Goal: Find specific page/section: Find specific page/section

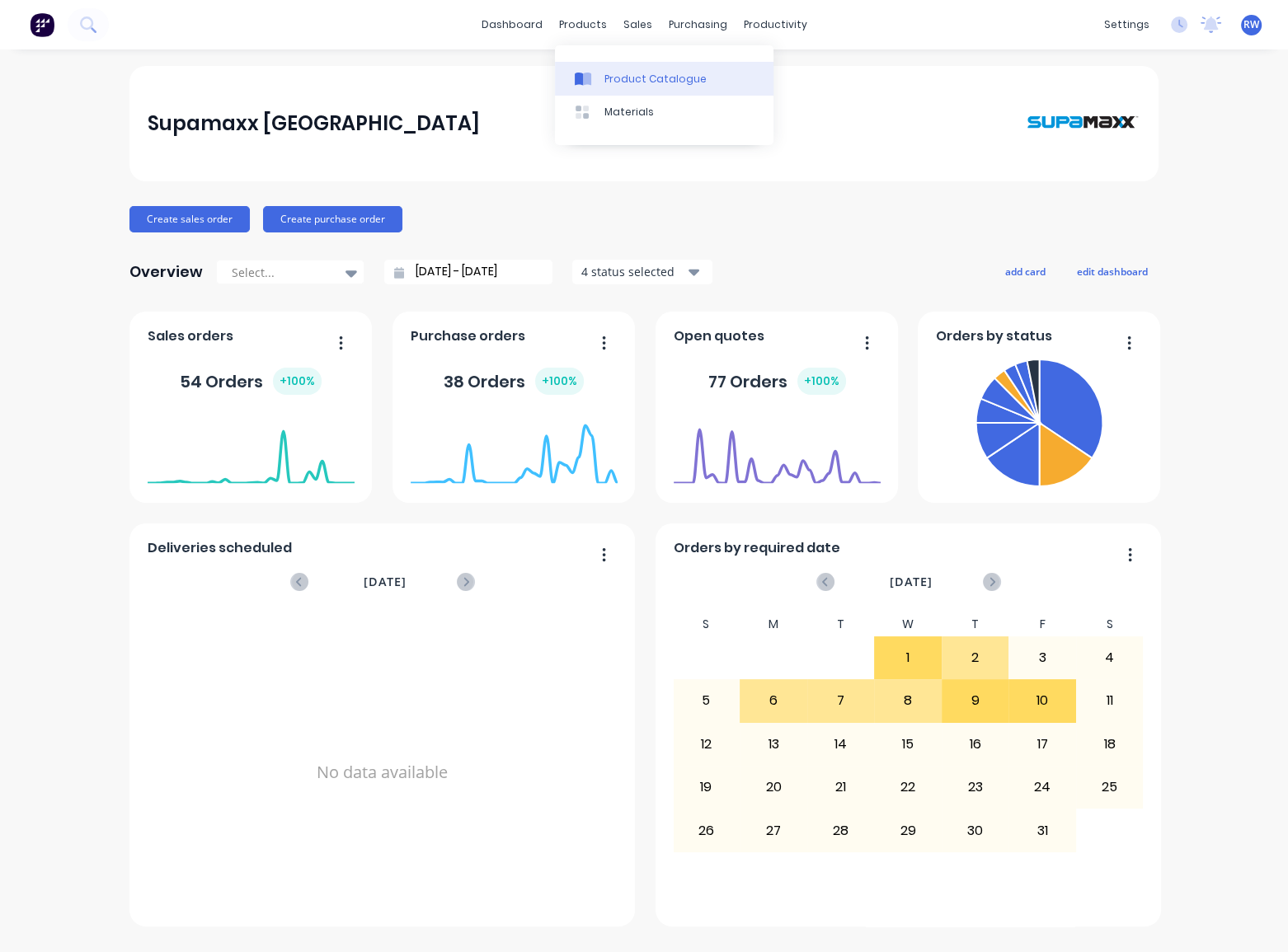
click at [676, 81] on div "Product Catalogue" at bounding box center [655, 80] width 102 height 15
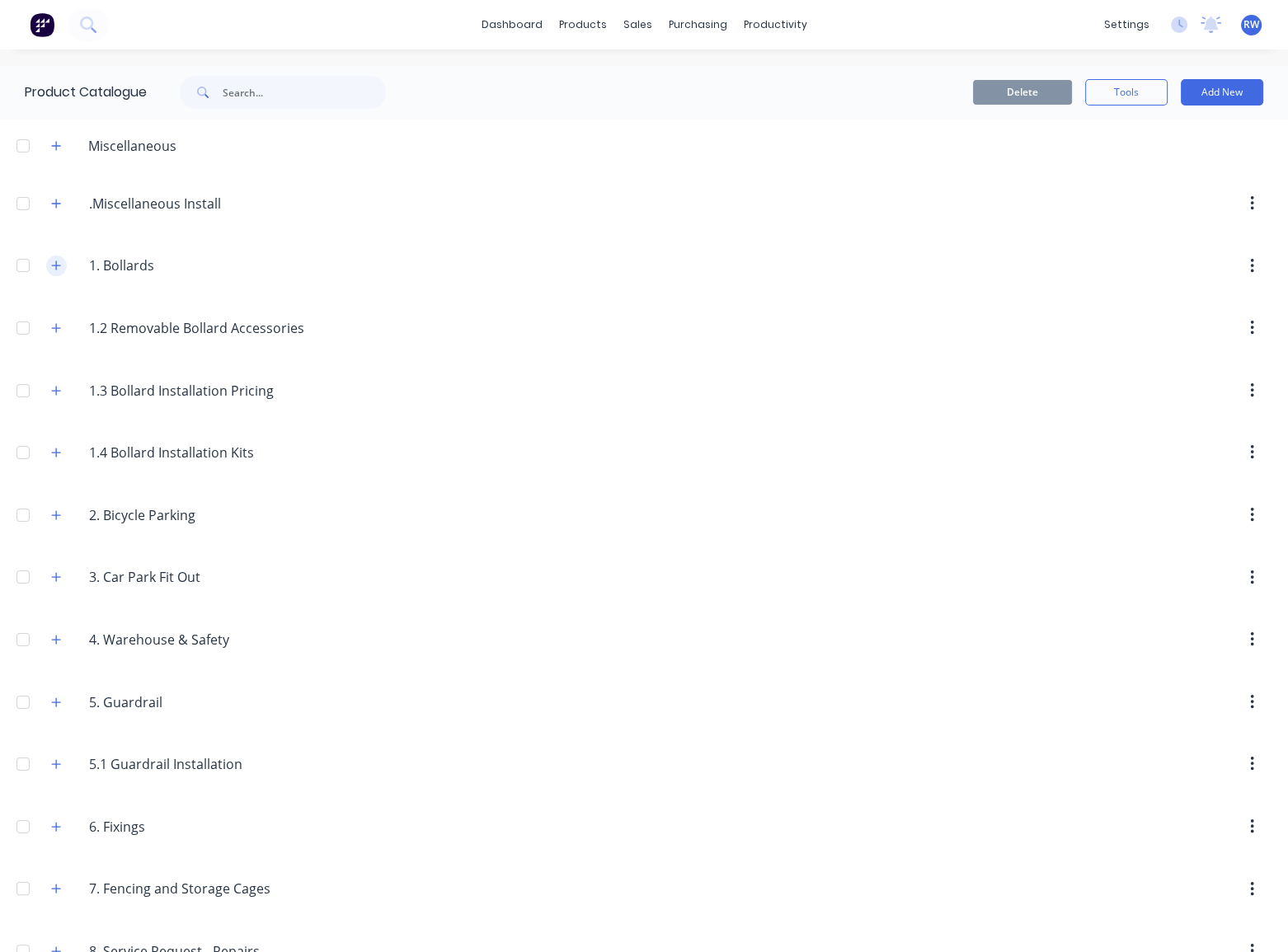
click at [55, 263] on icon "button" at bounding box center [56, 265] width 10 height 12
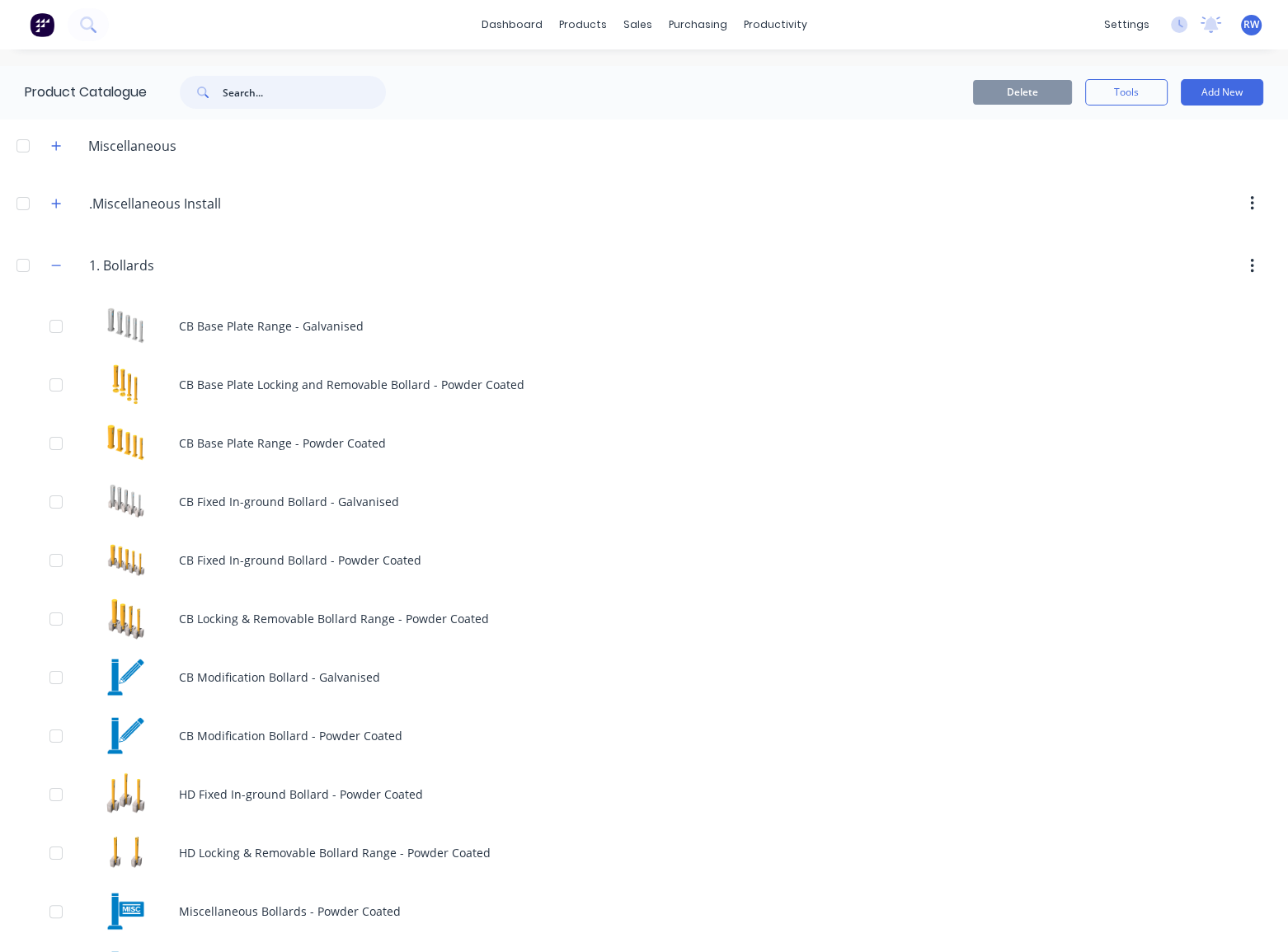
click at [256, 87] on input "text" at bounding box center [304, 93] width 163 height 33
paste input "ST115R-1100"
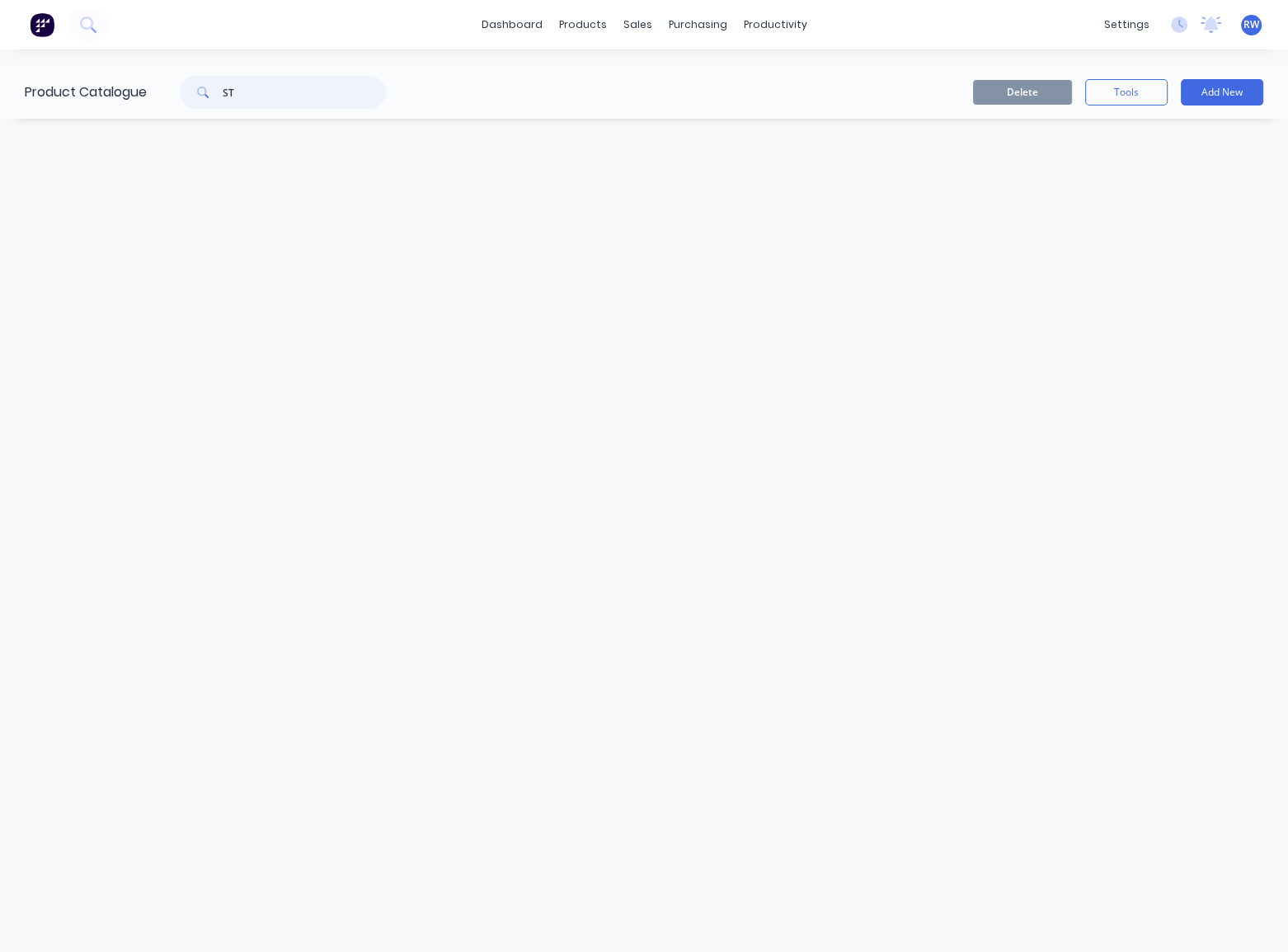
type input "S"
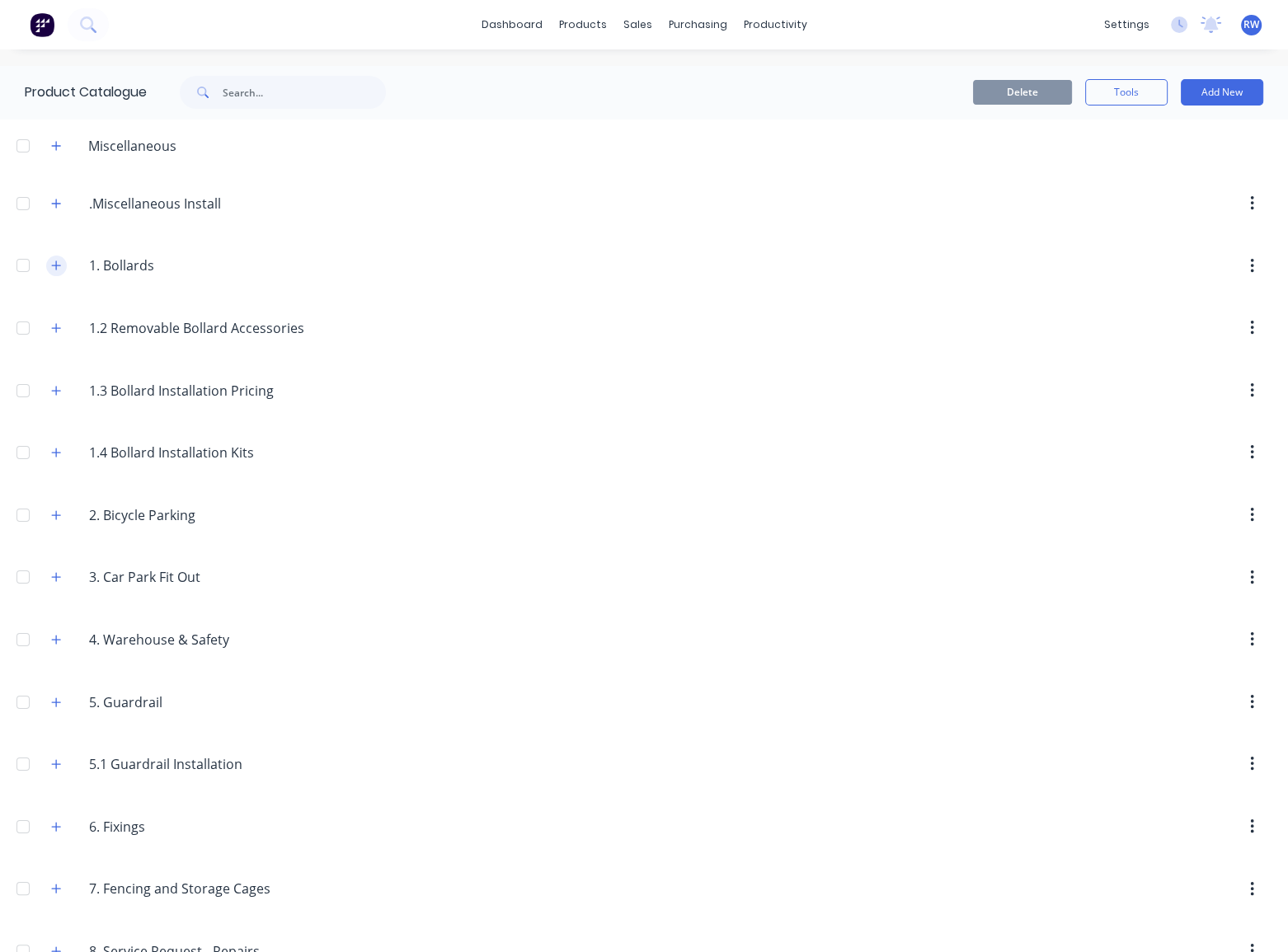
click at [49, 263] on button "button" at bounding box center [56, 265] width 21 height 21
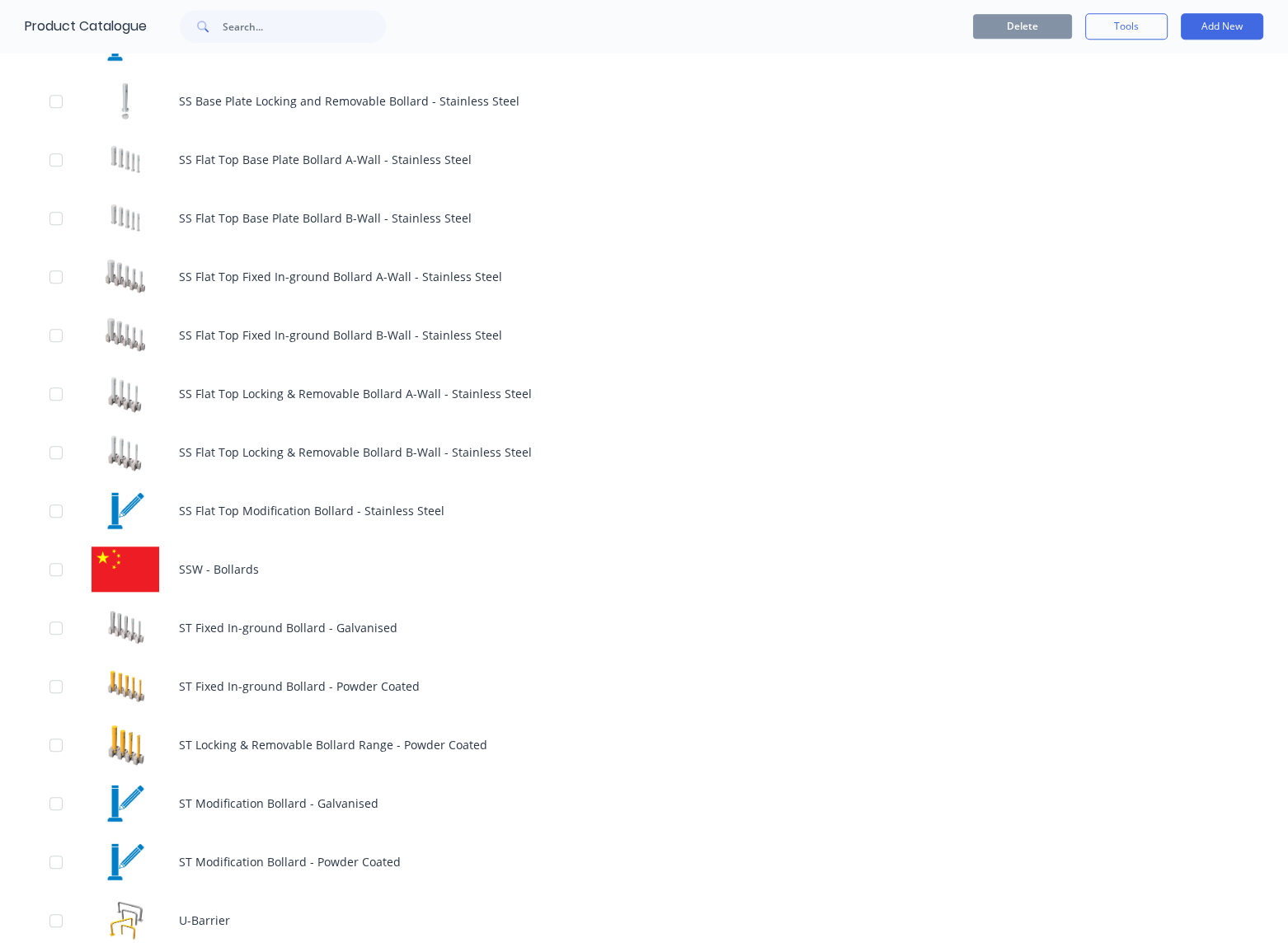
scroll to position [1573, 0]
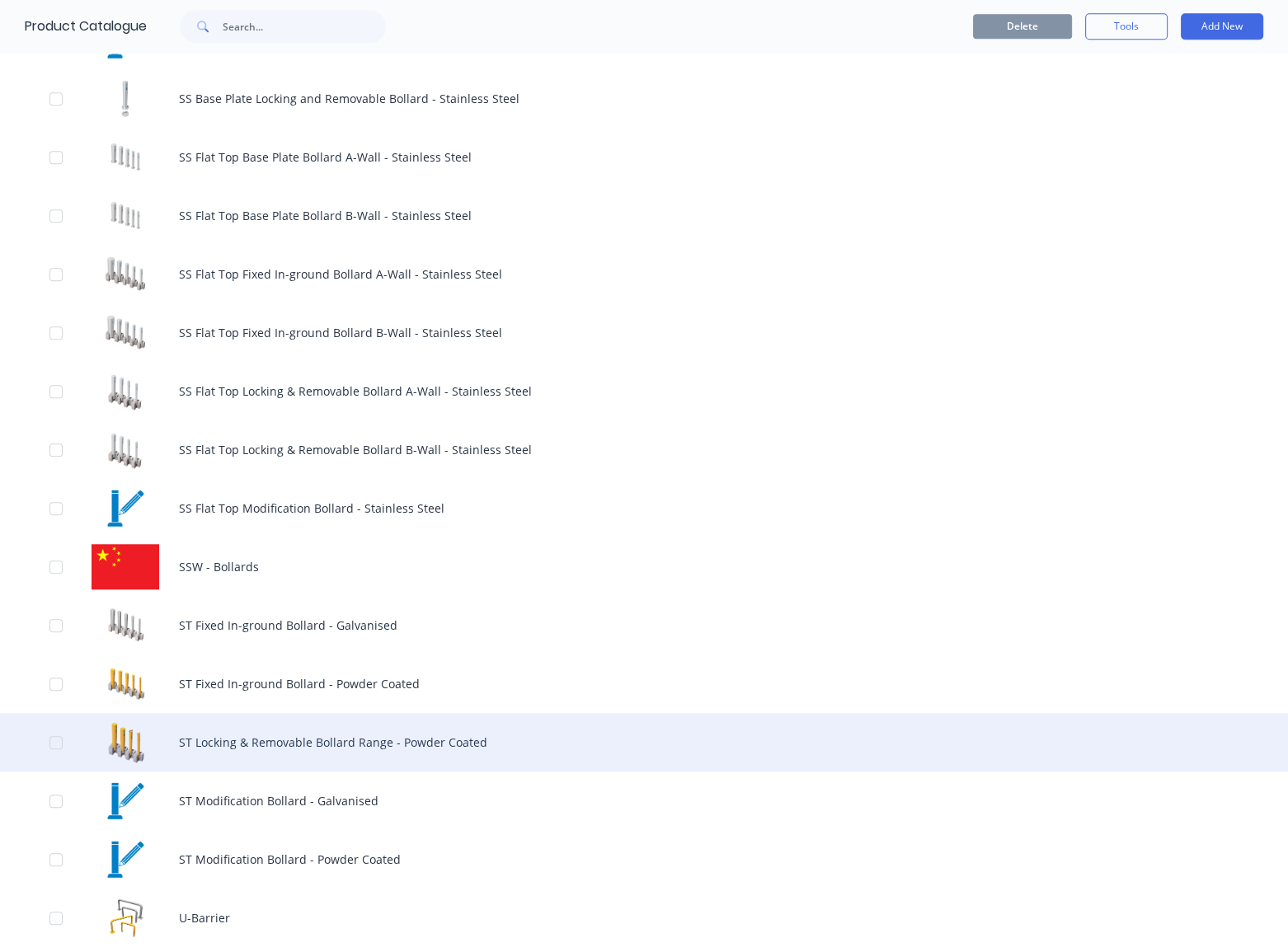
click at [377, 739] on div "ST Locking & Removable Bollard Range - Powder Coated" at bounding box center [644, 742] width 1288 height 59
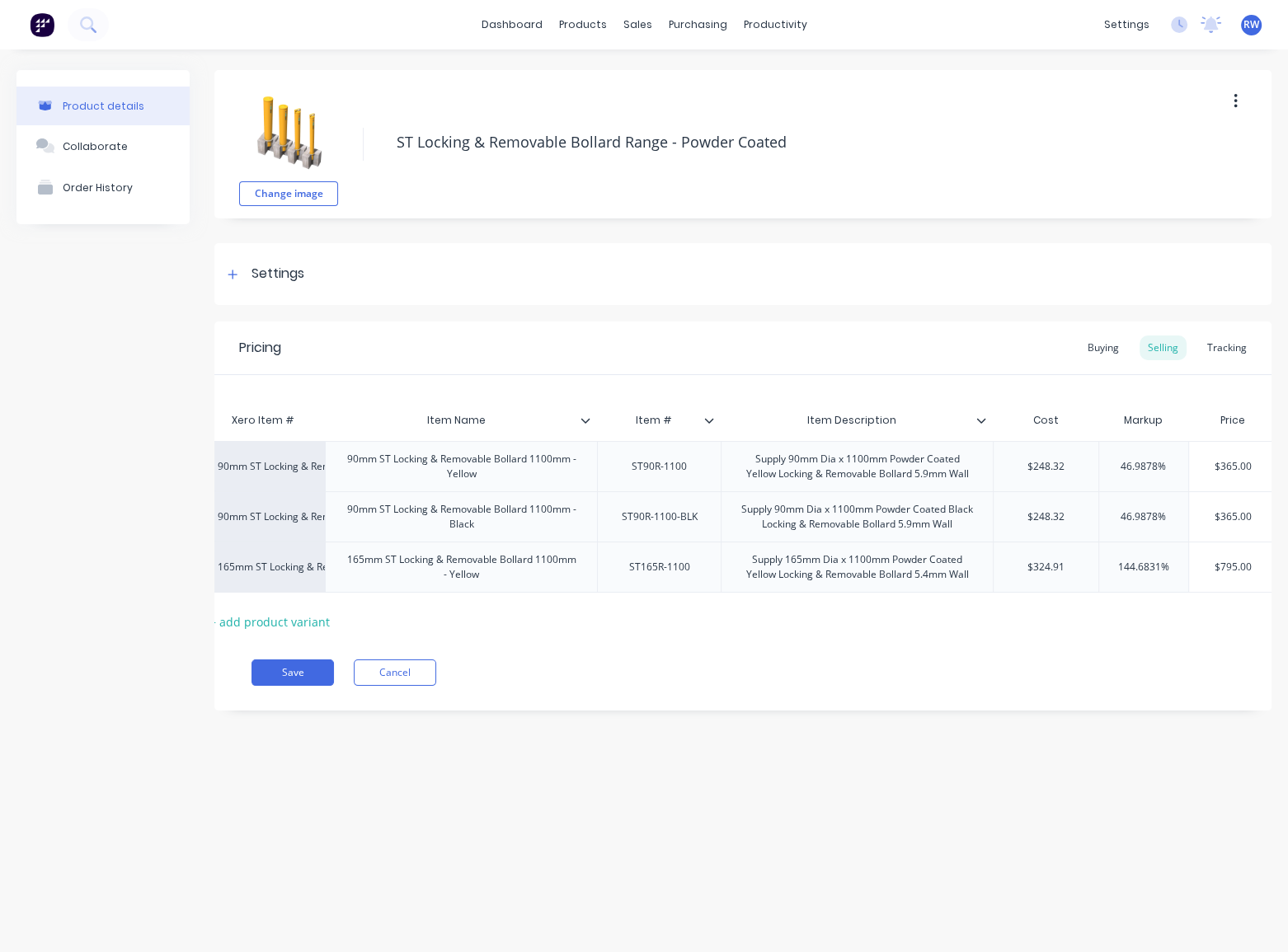
scroll to position [0, 14]
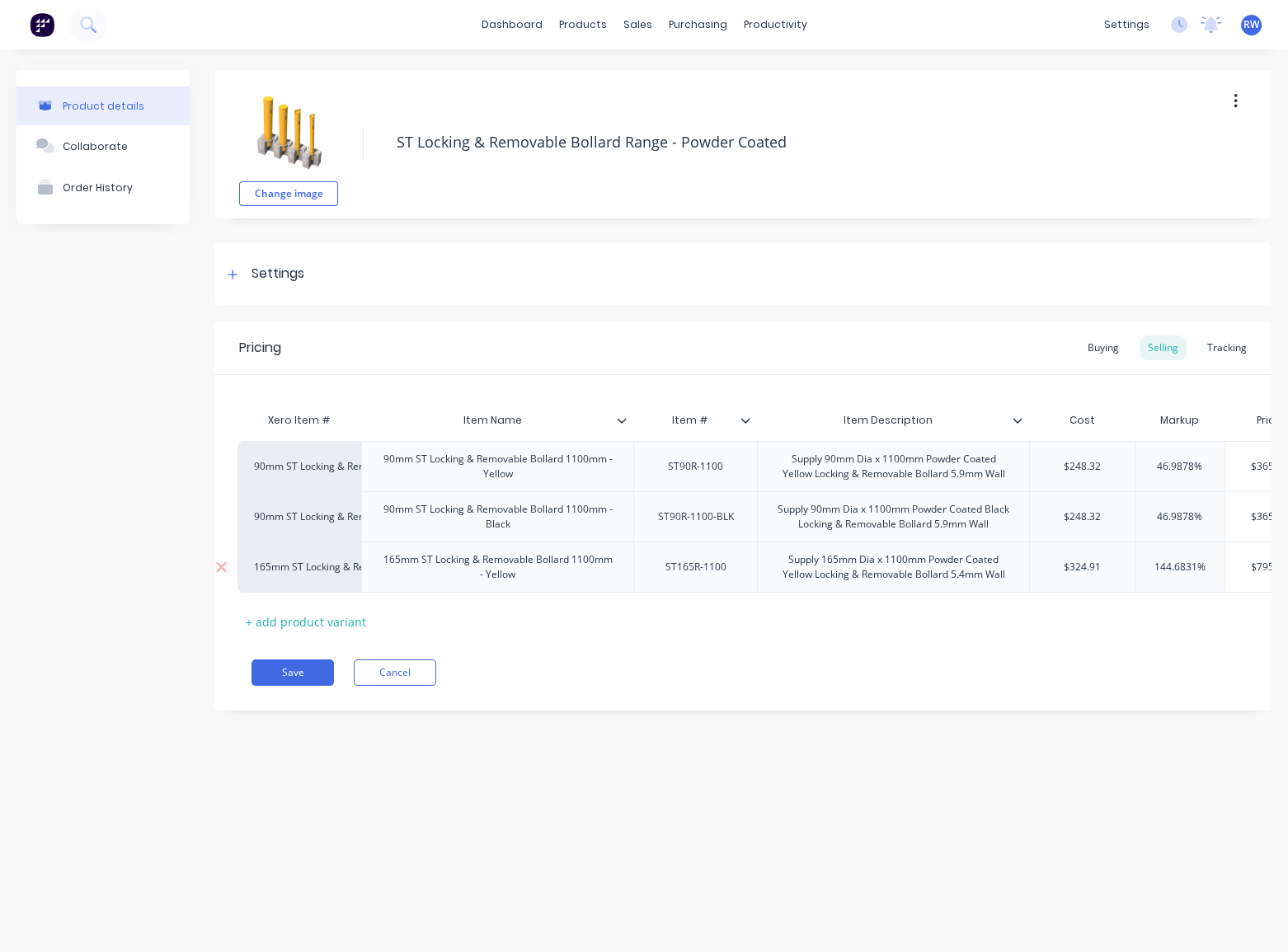
click at [550, 573] on div "165mm ST Locking & Removable Bollard 1100mm - Yellow" at bounding box center [497, 567] width 258 height 36
drag, startPoint x: 537, startPoint y: 577, endPoint x: 386, endPoint y: 563, distance: 151.6
click at [386, 563] on div "165mm ST Locking & Removable Bollard 1100mm - Yellow" at bounding box center [497, 567] width 258 height 36
click at [540, 583] on div "165mm ST Locking & Removable Bollard 1100mm - Yellow" at bounding box center [497, 567] width 258 height 36
drag, startPoint x: 540, startPoint y: 583, endPoint x: 367, endPoint y: 557, distance: 174.9
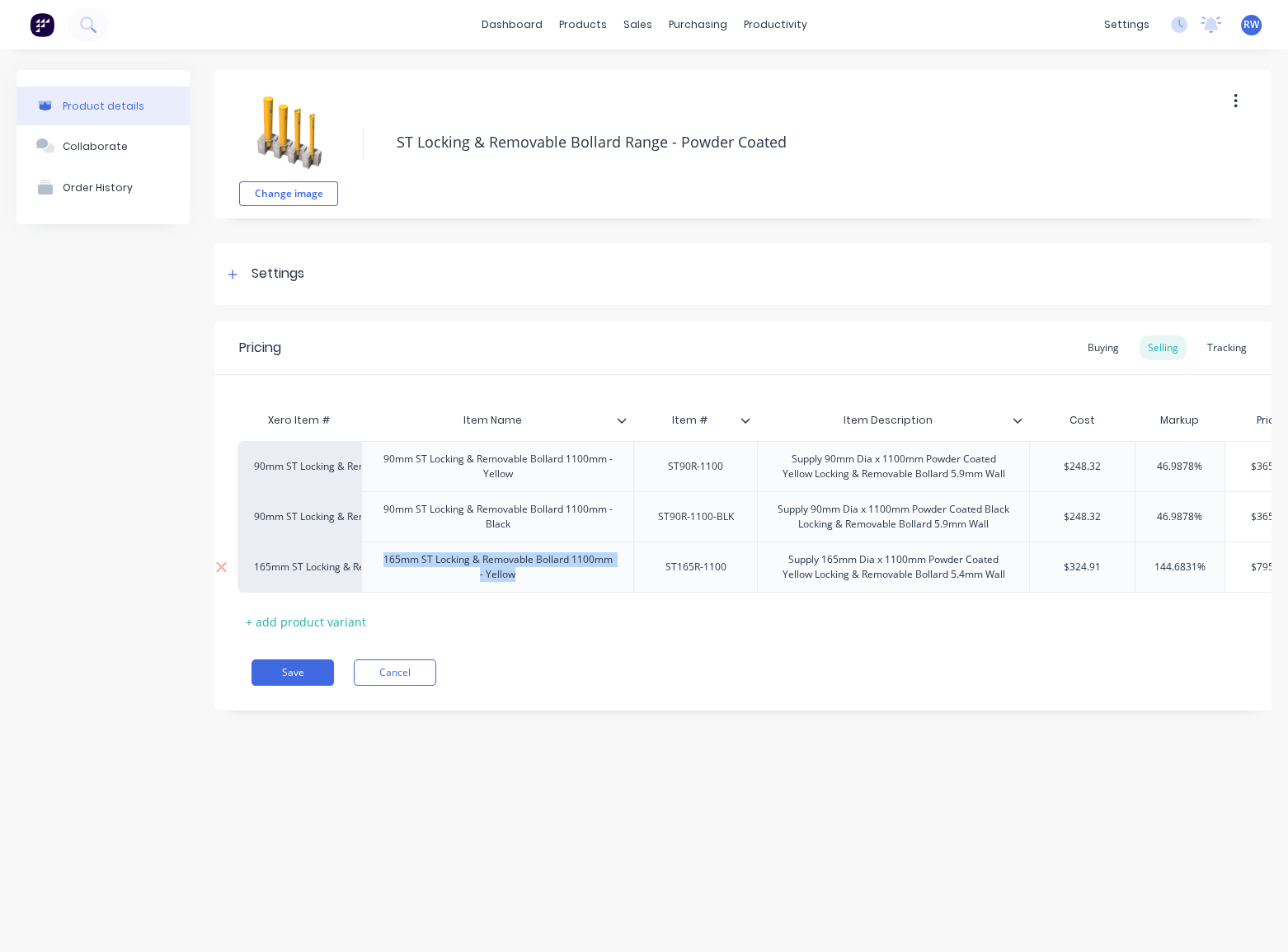
click at [366, 557] on div "165mm ST Locking & Removable Bollard 1100mm - Yellow" at bounding box center [497, 568] width 272 height 51
copy div "165mm ST Locking & Removable Bollard 1100mm - Yellow"
type textarea "x"
